Goal: Task Accomplishment & Management: Manage account settings

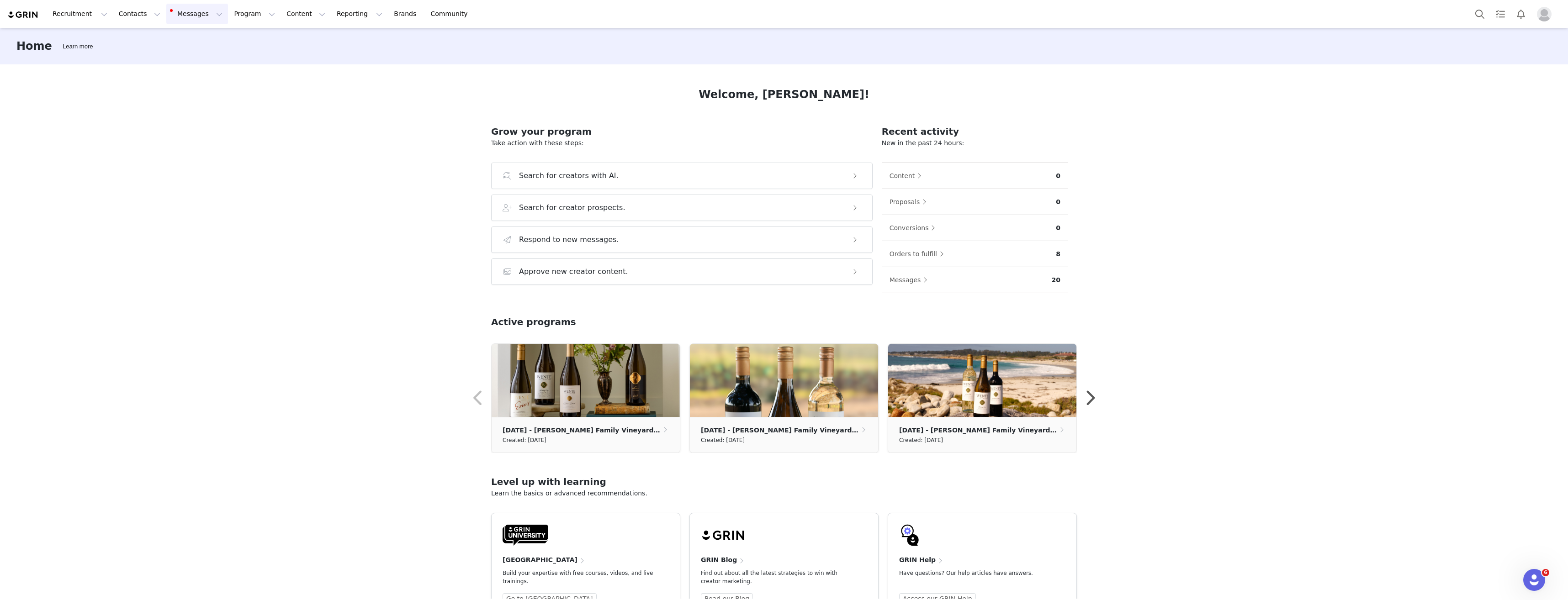
click at [177, 15] on button "Messages Messages" at bounding box center [197, 14] width 62 height 20
click at [281, 11] on button "Content Content" at bounding box center [306, 14] width 50 height 20
click at [229, 16] on button "Program Program" at bounding box center [255, 14] width 52 height 20
click at [226, 66] on link "Payments" at bounding box center [242, 74] width 72 height 17
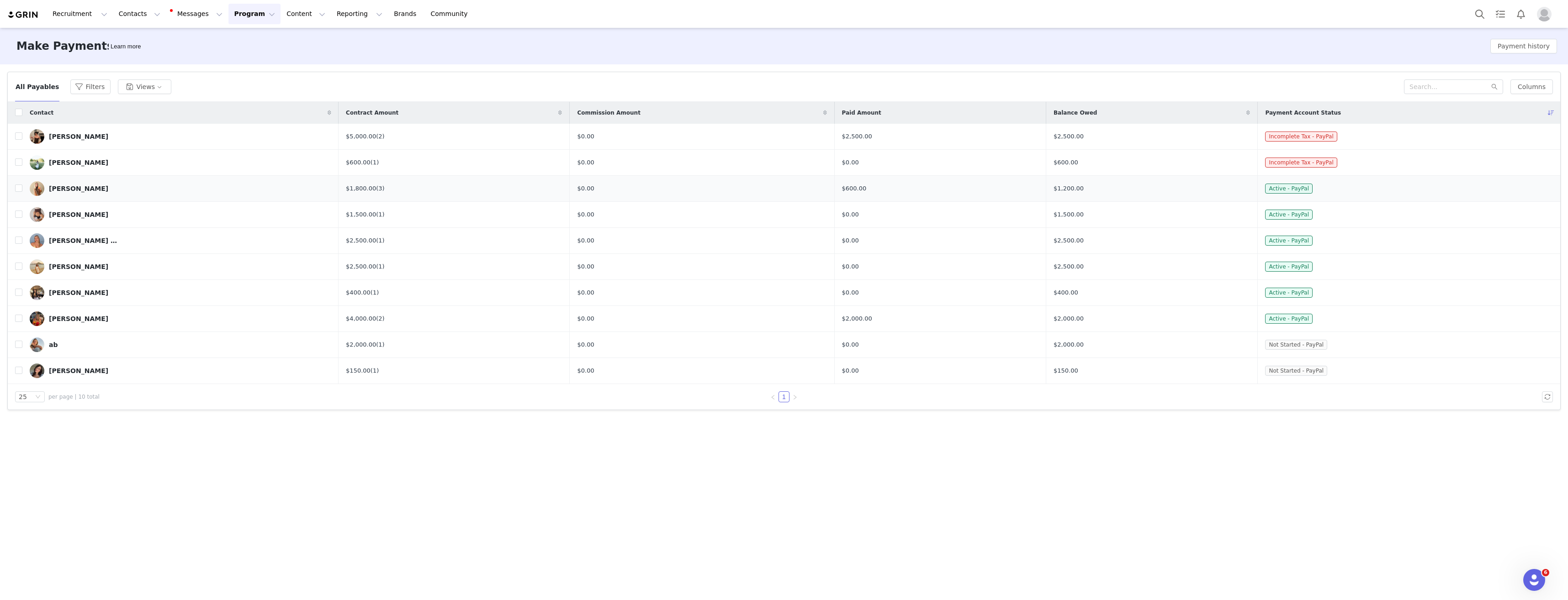
click at [63, 187] on div "[PERSON_NAME]" at bounding box center [79, 189] width 60 height 7
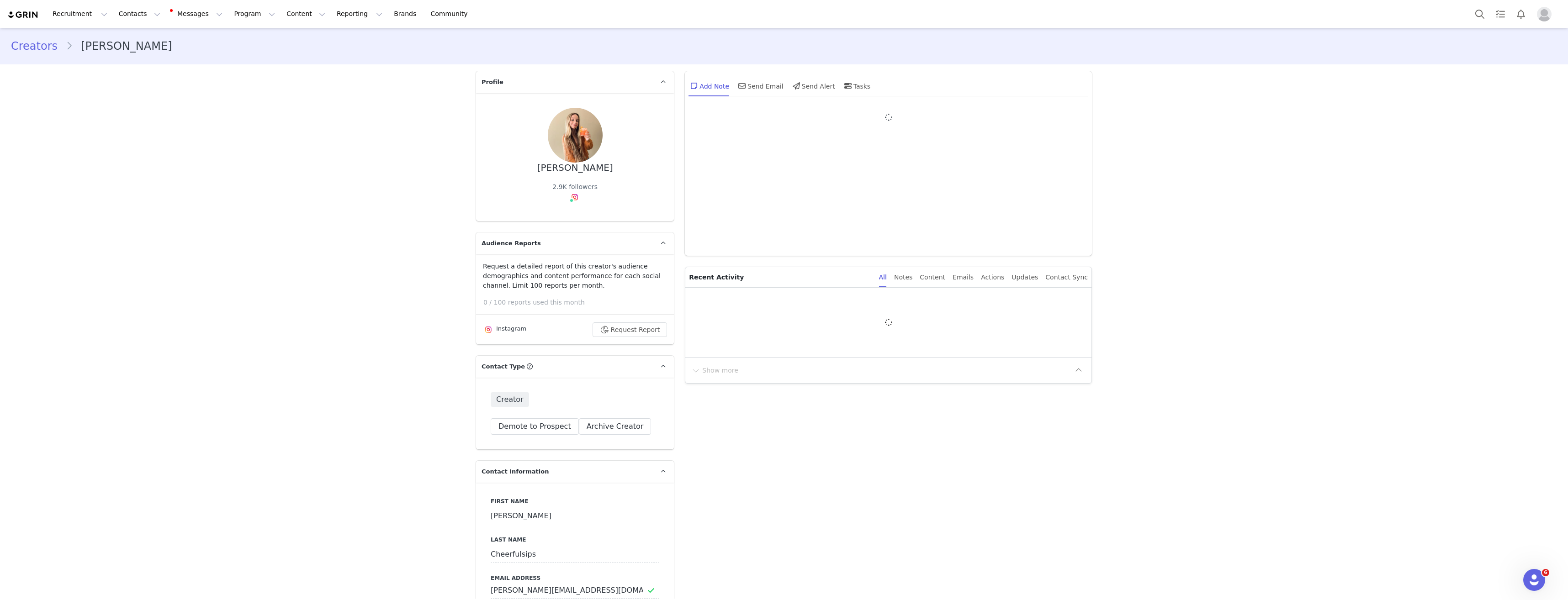
type input "+1 ([GEOGRAPHIC_DATA])"
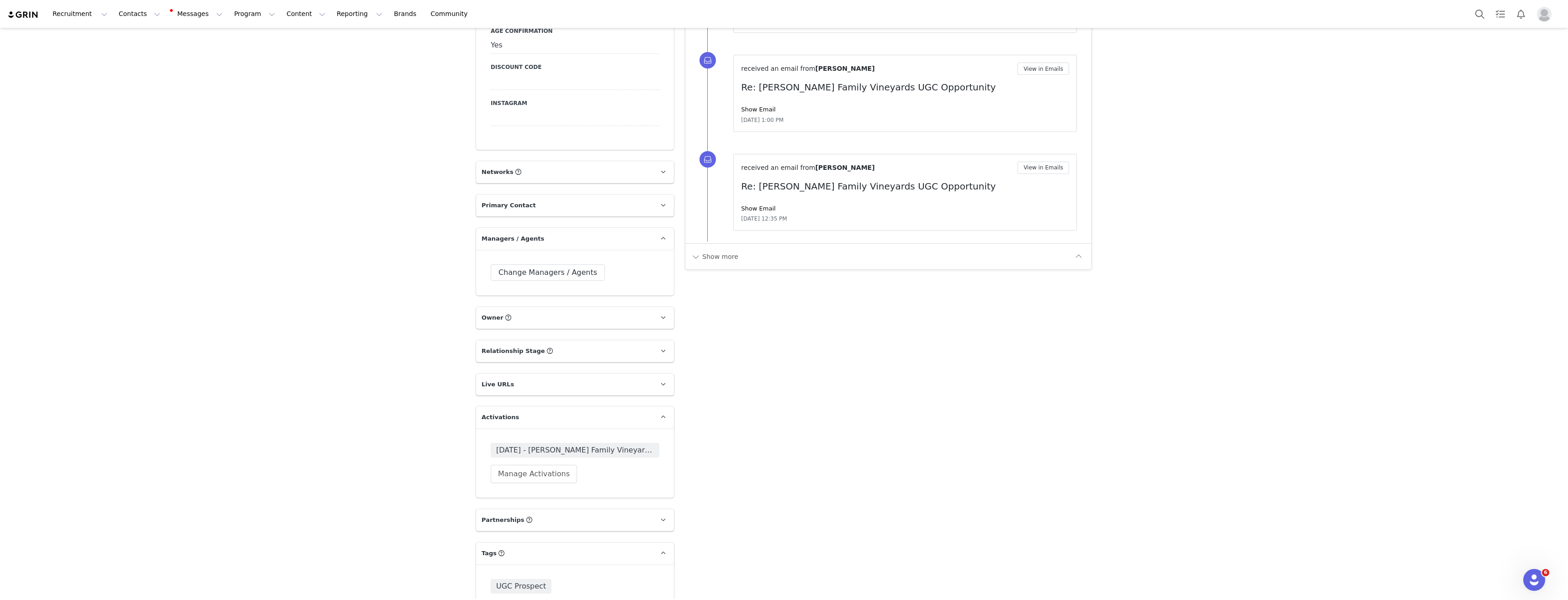
scroll to position [1163, 0]
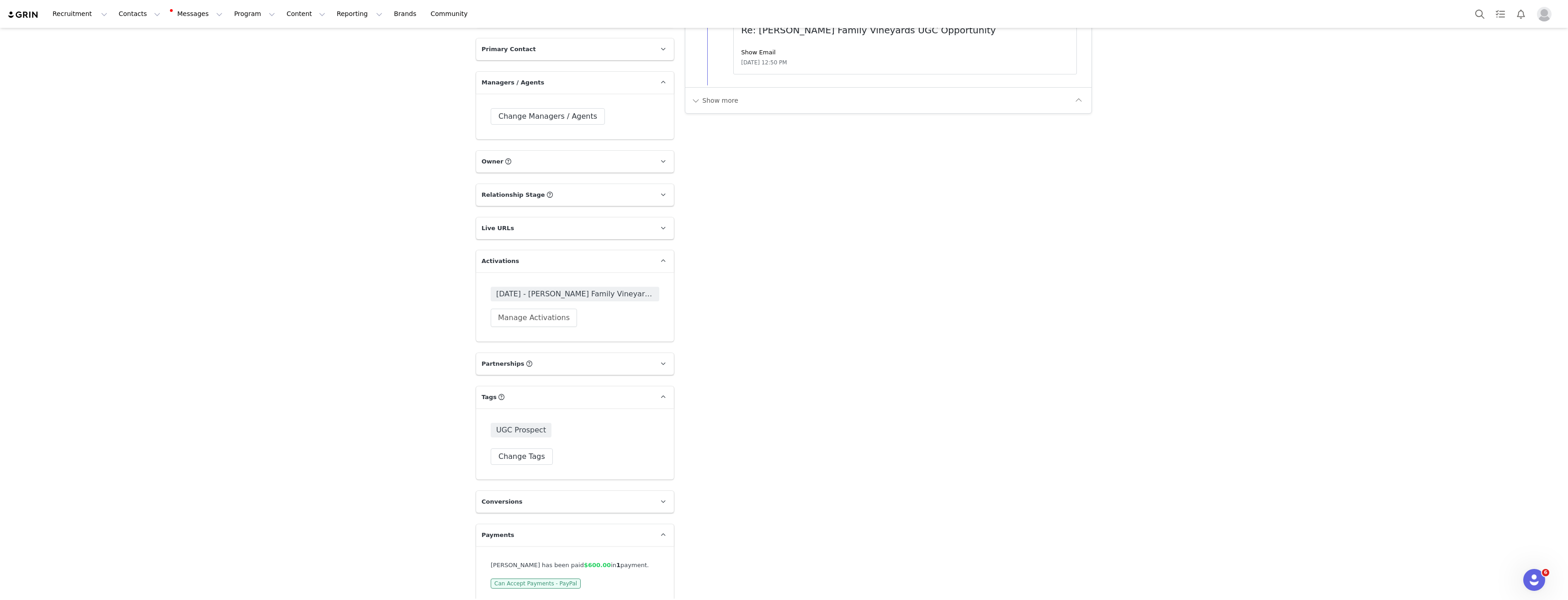
click at [541, 578] on span "Can Accept Payments - PayPal" at bounding box center [536, 583] width 90 height 10
click at [584, 561] on span "$600.00" at bounding box center [597, 565] width 27 height 7
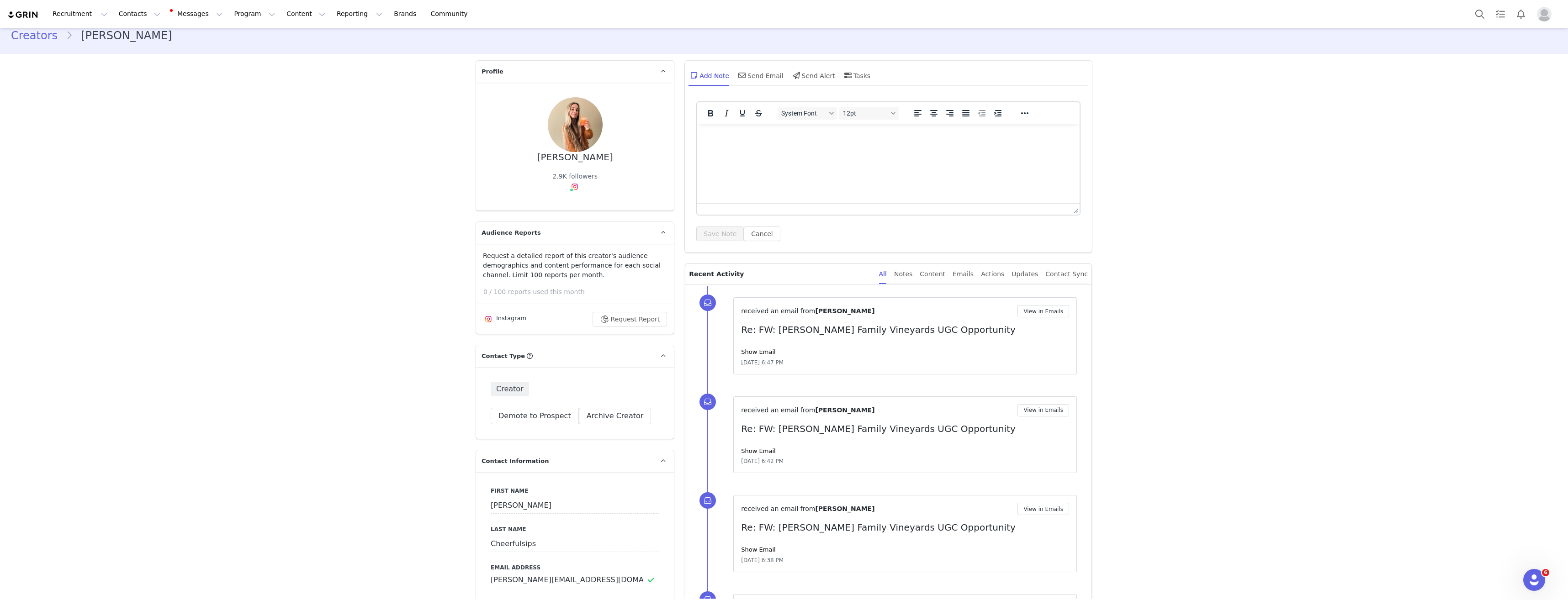
scroll to position [0, 0]
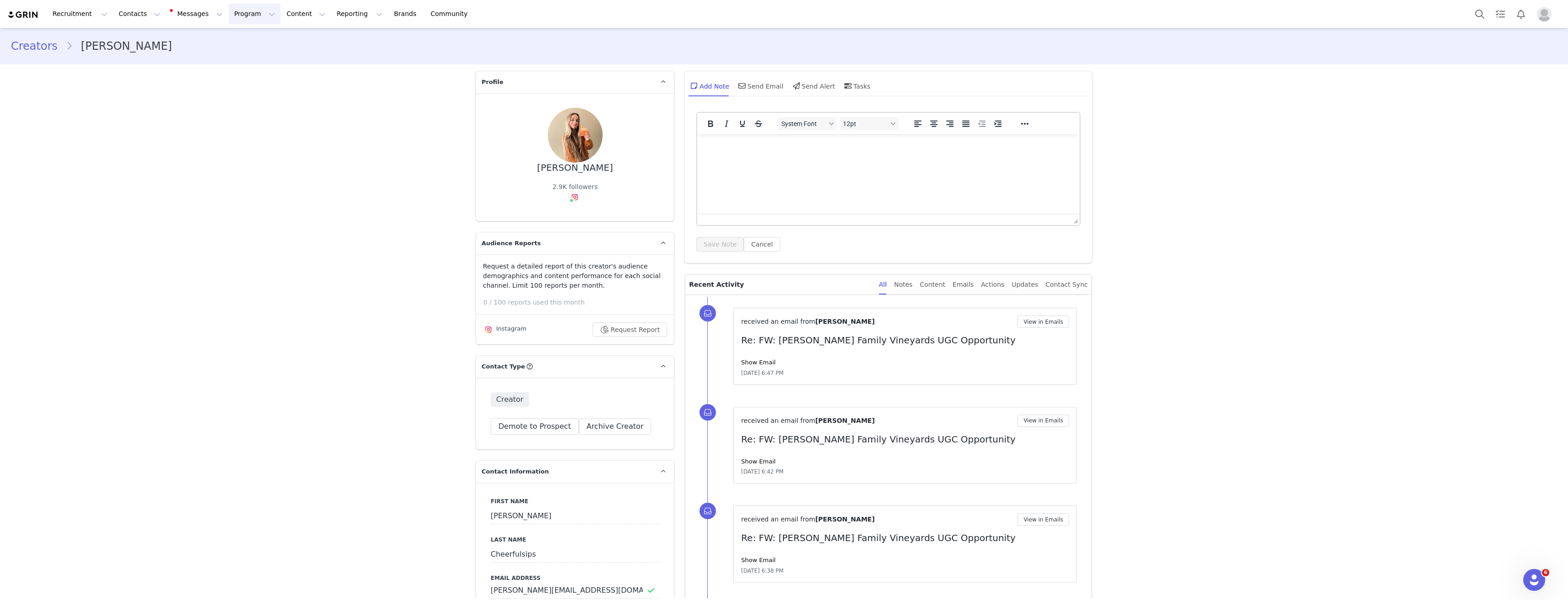
click at [229, 16] on button "Program Program" at bounding box center [255, 14] width 52 height 20
click at [232, 72] on p "Payments" at bounding box center [229, 74] width 32 height 9
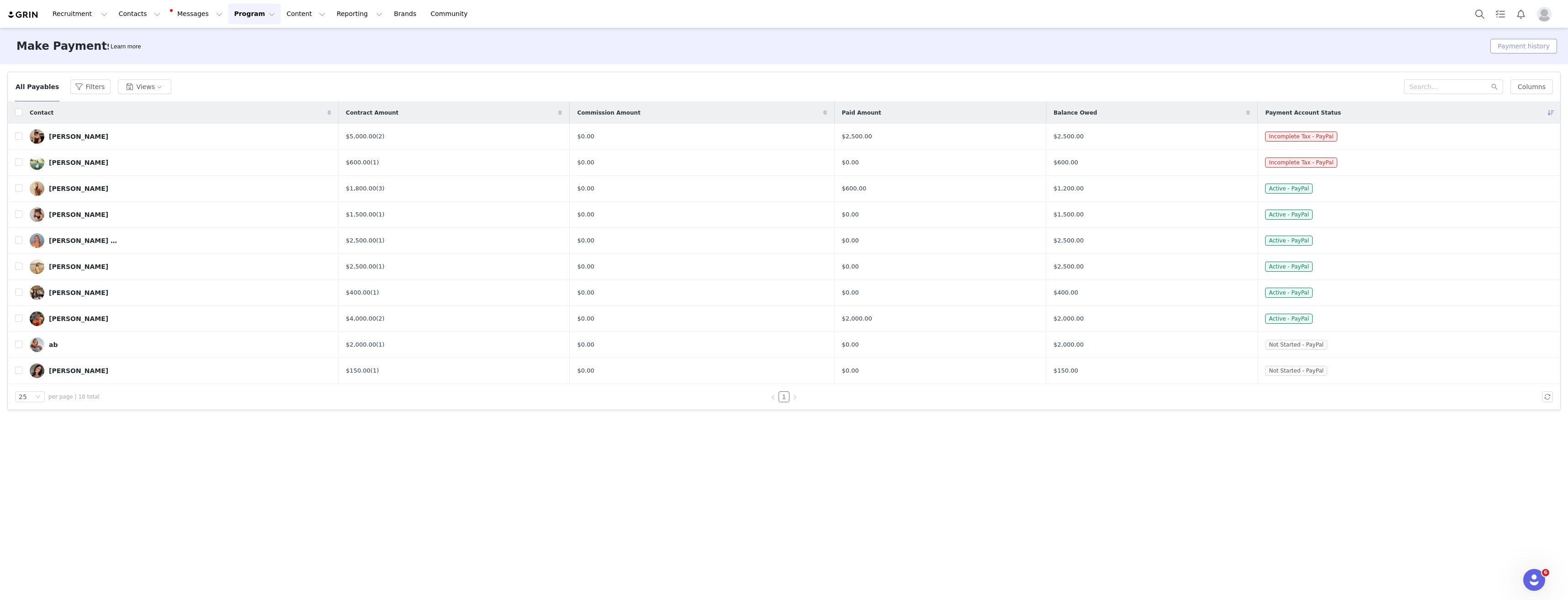
click at [1538, 46] on button "Payment history" at bounding box center [1523, 46] width 66 height 15
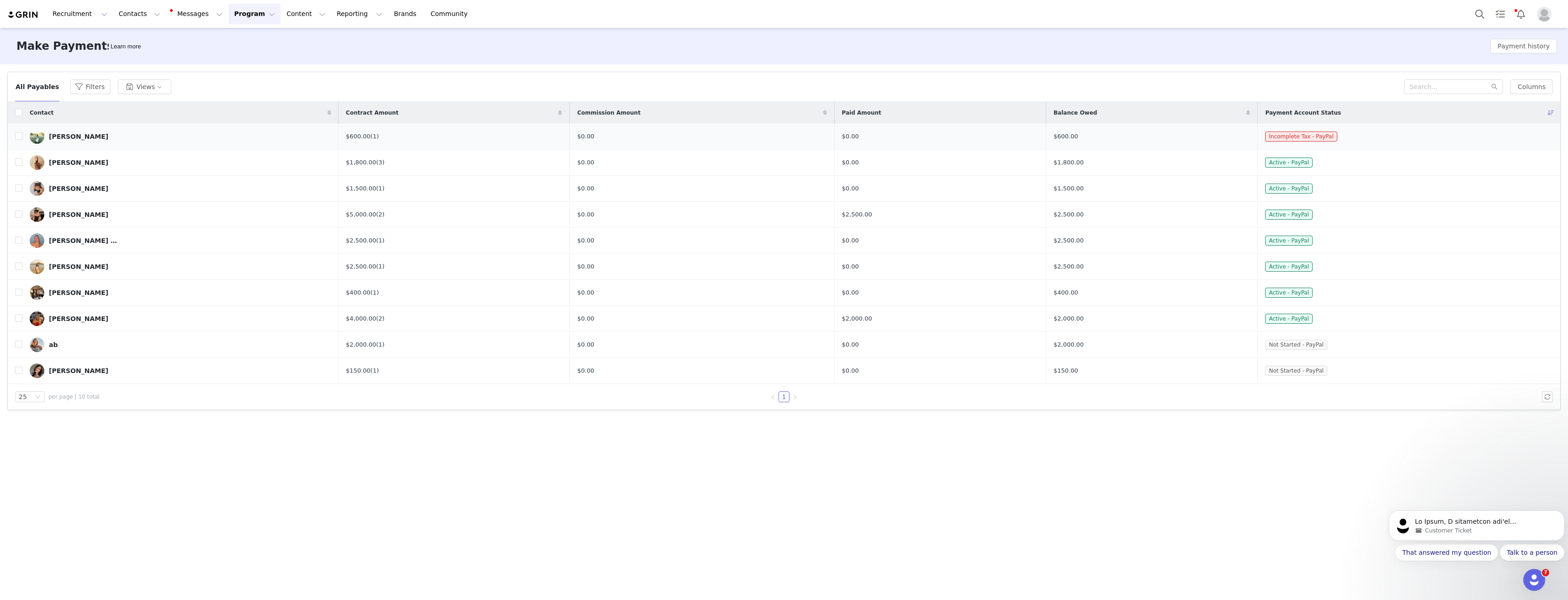
scroll to position [1380, 0]
click at [86, 159] on div "[PERSON_NAME]" at bounding box center [79, 163] width 60 height 7
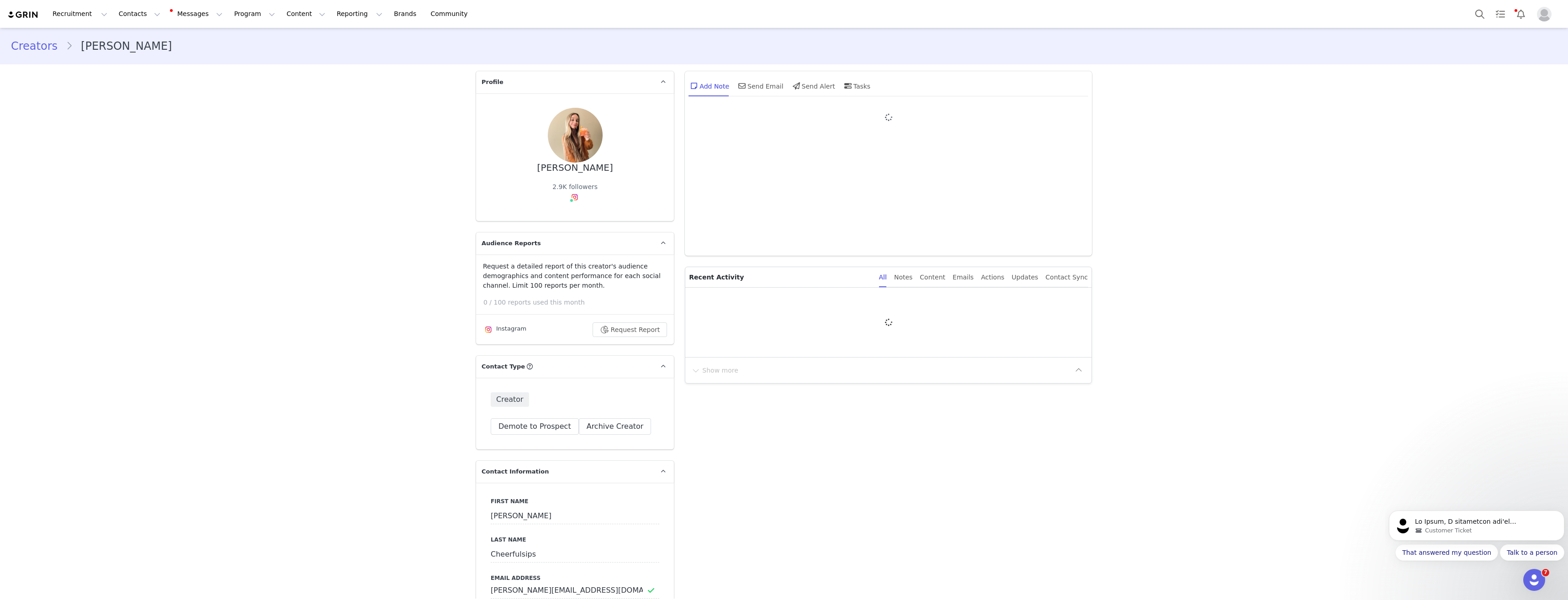
type input "+1 ([GEOGRAPHIC_DATA])"
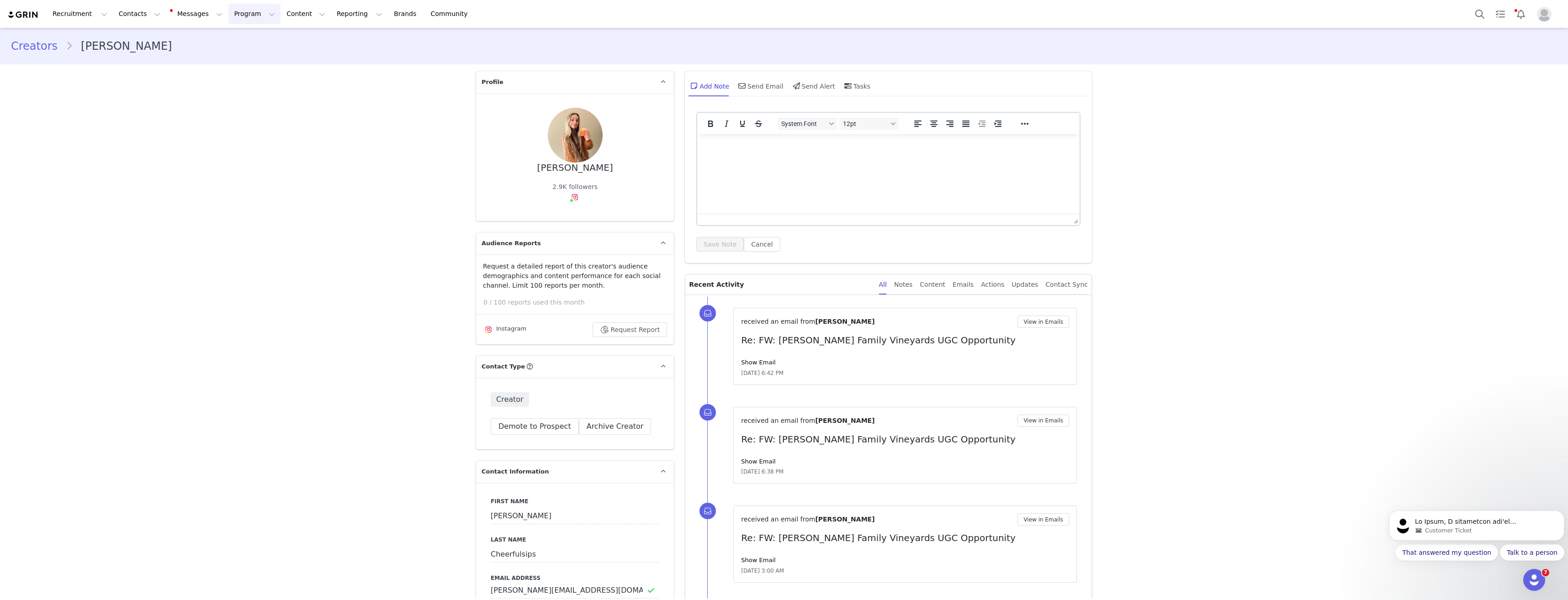
click at [229, 23] on button "Program Program" at bounding box center [255, 14] width 52 height 20
click at [238, 72] on p "Payments" at bounding box center [229, 74] width 32 height 9
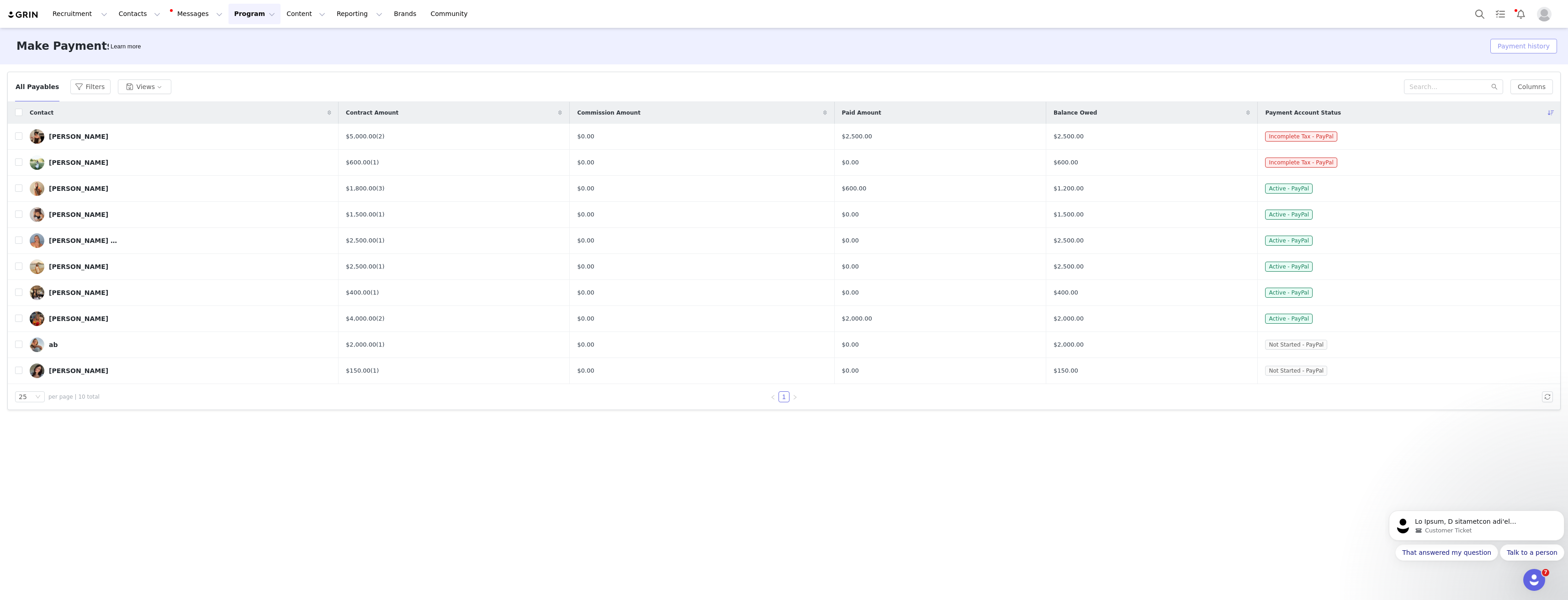
click at [1536, 45] on button "Payment history" at bounding box center [1523, 46] width 66 height 15
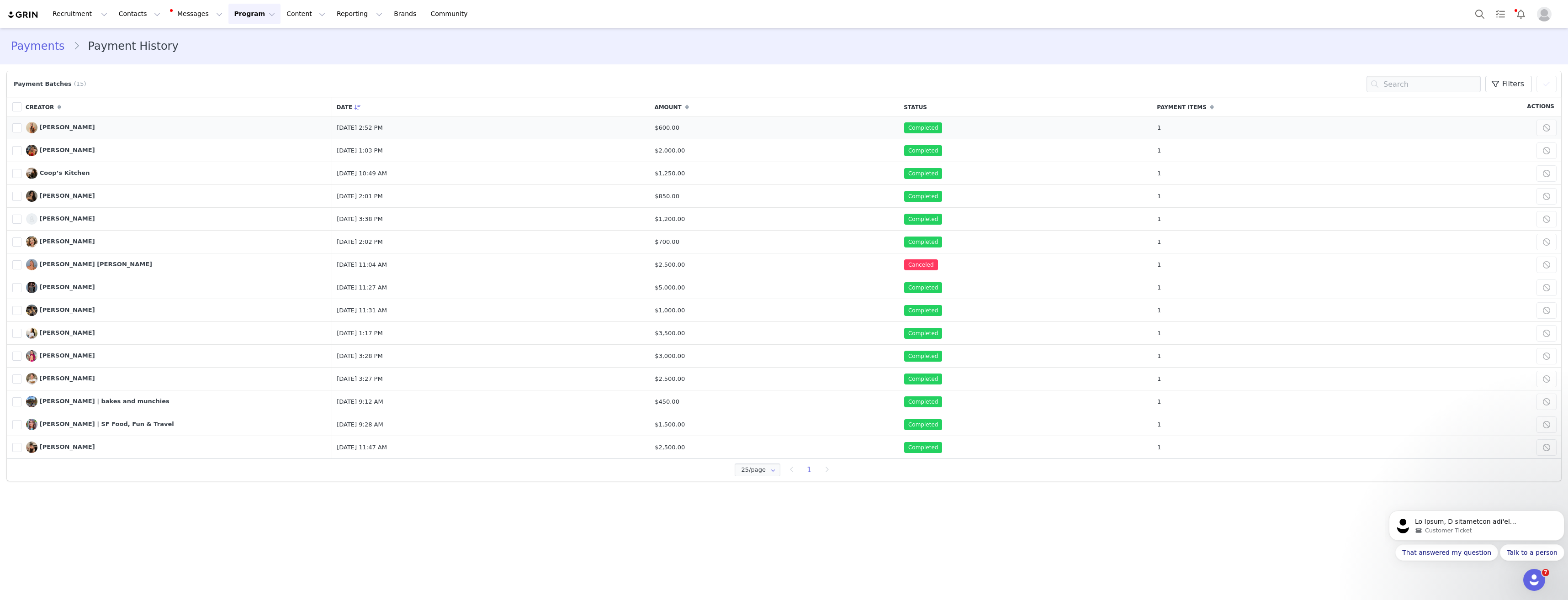
click at [942, 130] on span "Completed" at bounding box center [923, 128] width 38 height 11
click at [273, 128] on link "Manage" at bounding box center [277, 128] width 34 height 12
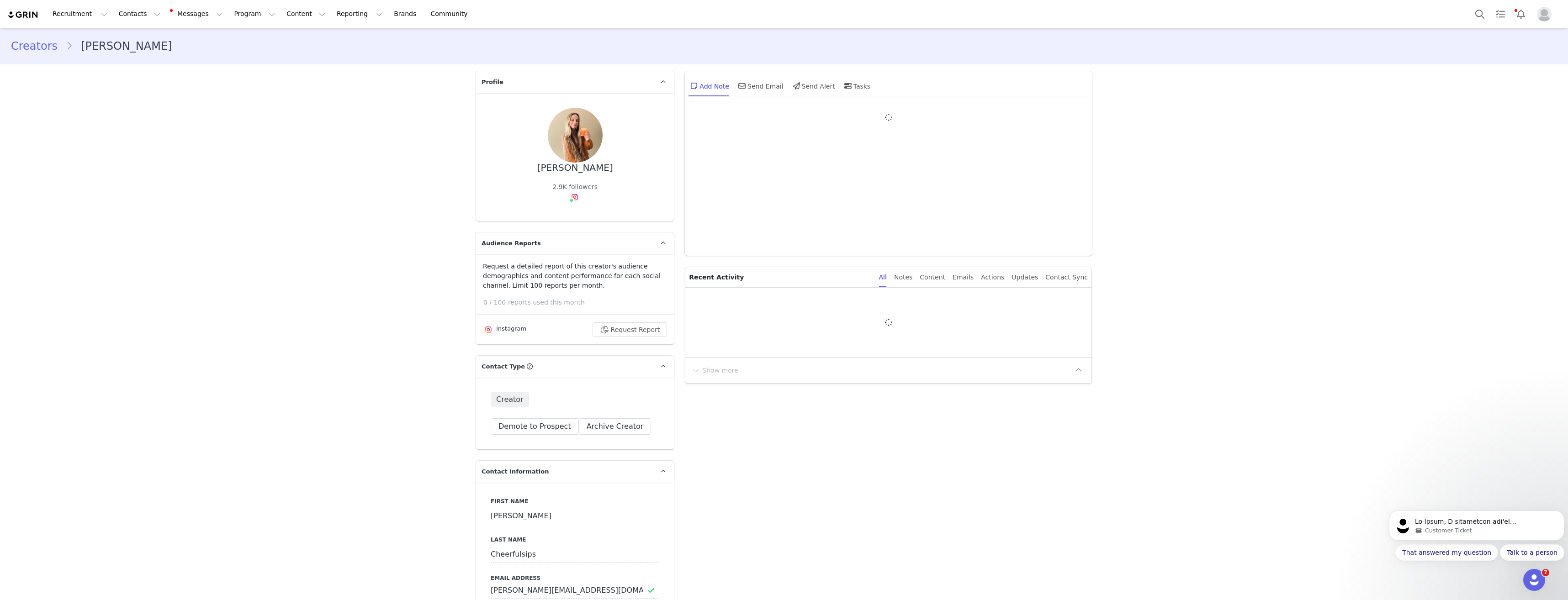
type input "+1 ([GEOGRAPHIC_DATA])"
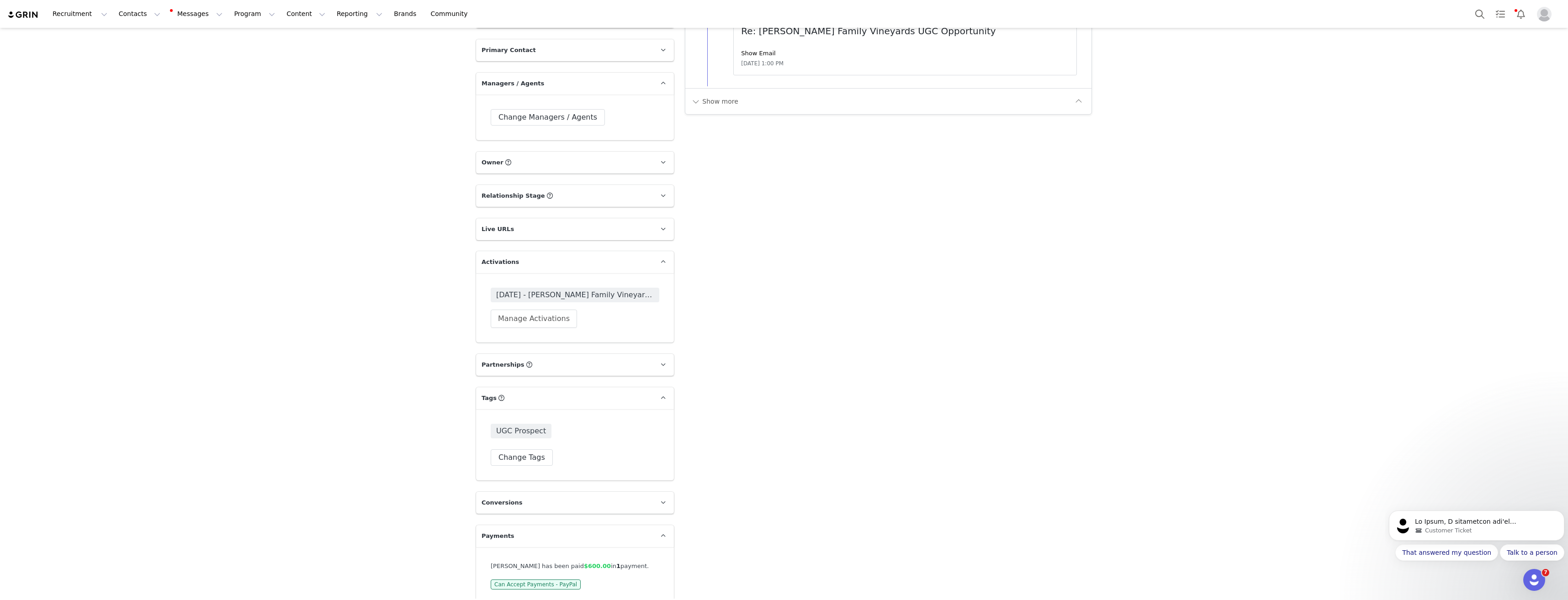
scroll to position [1163, 0]
